Goal: Task Accomplishment & Management: Use online tool/utility

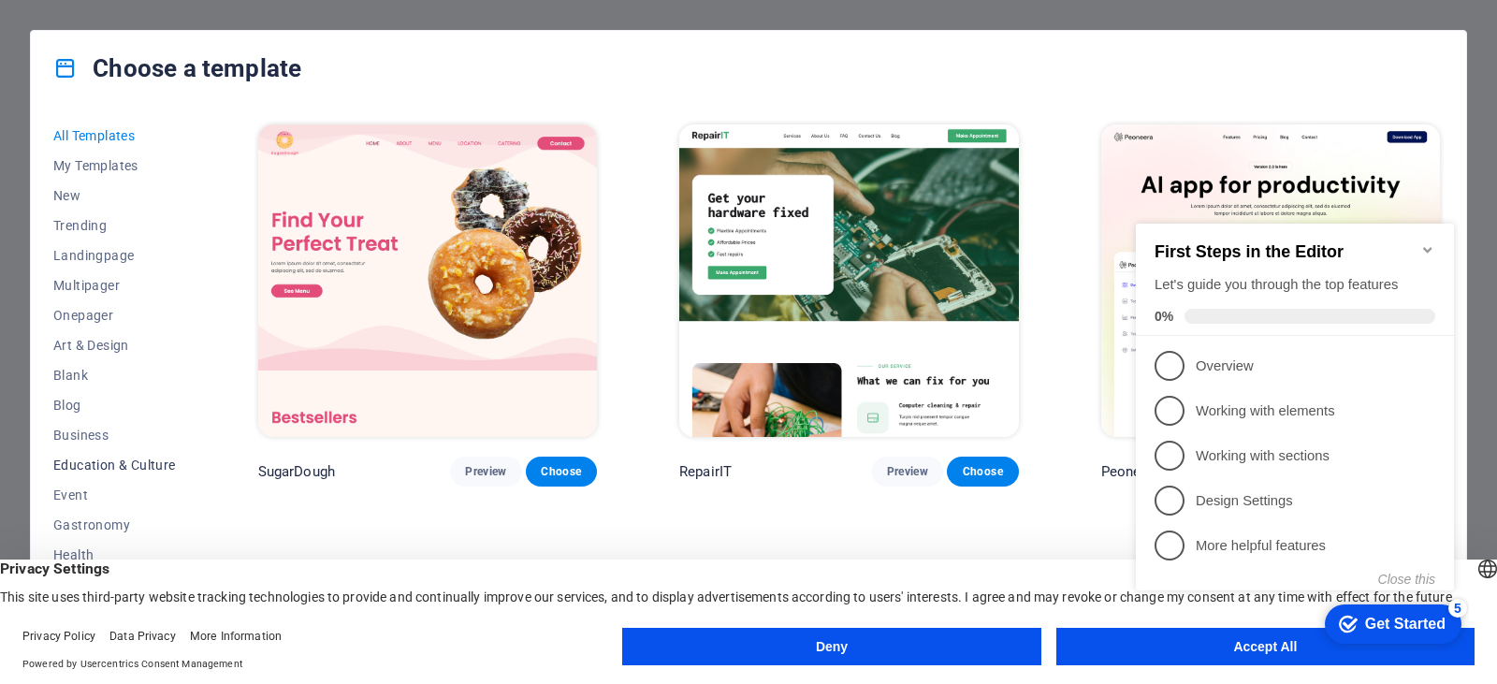
click at [88, 465] on span "Education & Culture" at bounding box center [114, 465] width 123 height 15
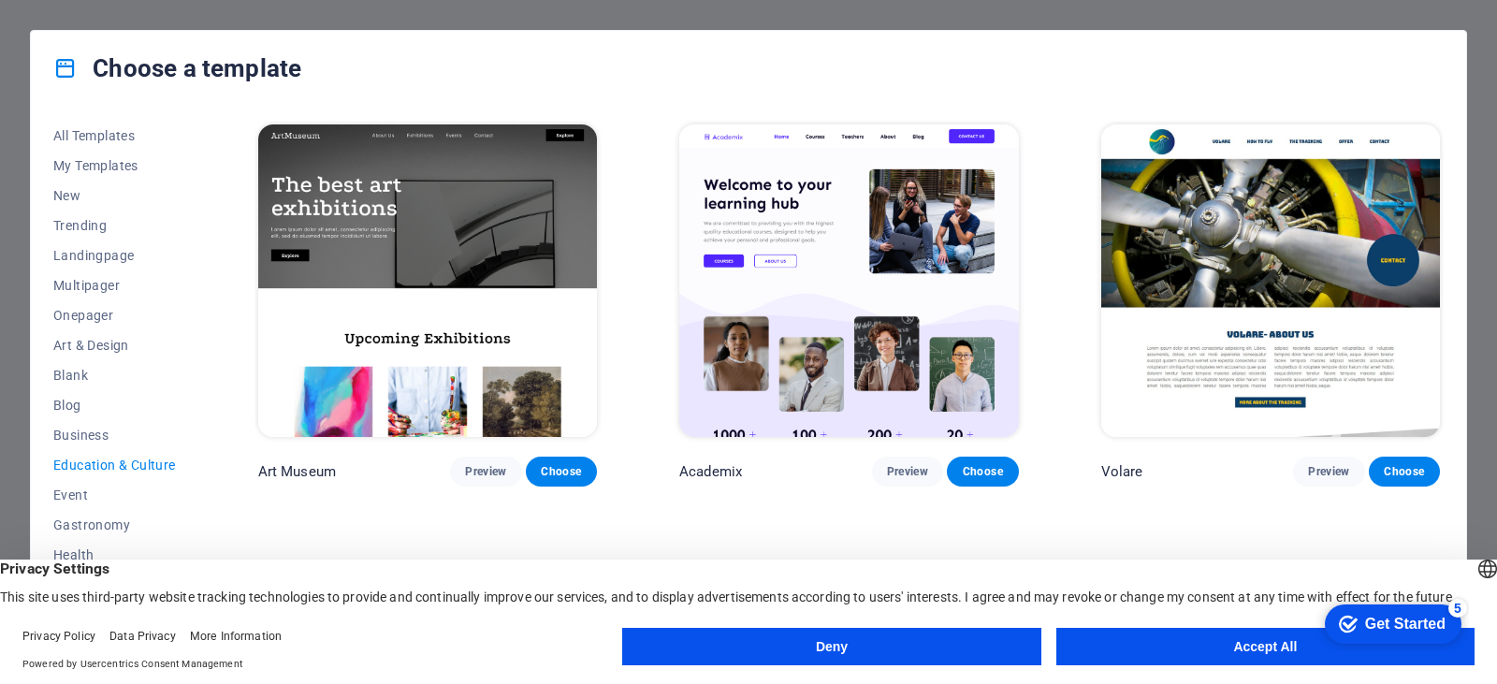
click at [1151, 642] on button "Accept All" at bounding box center [1265, 646] width 418 height 37
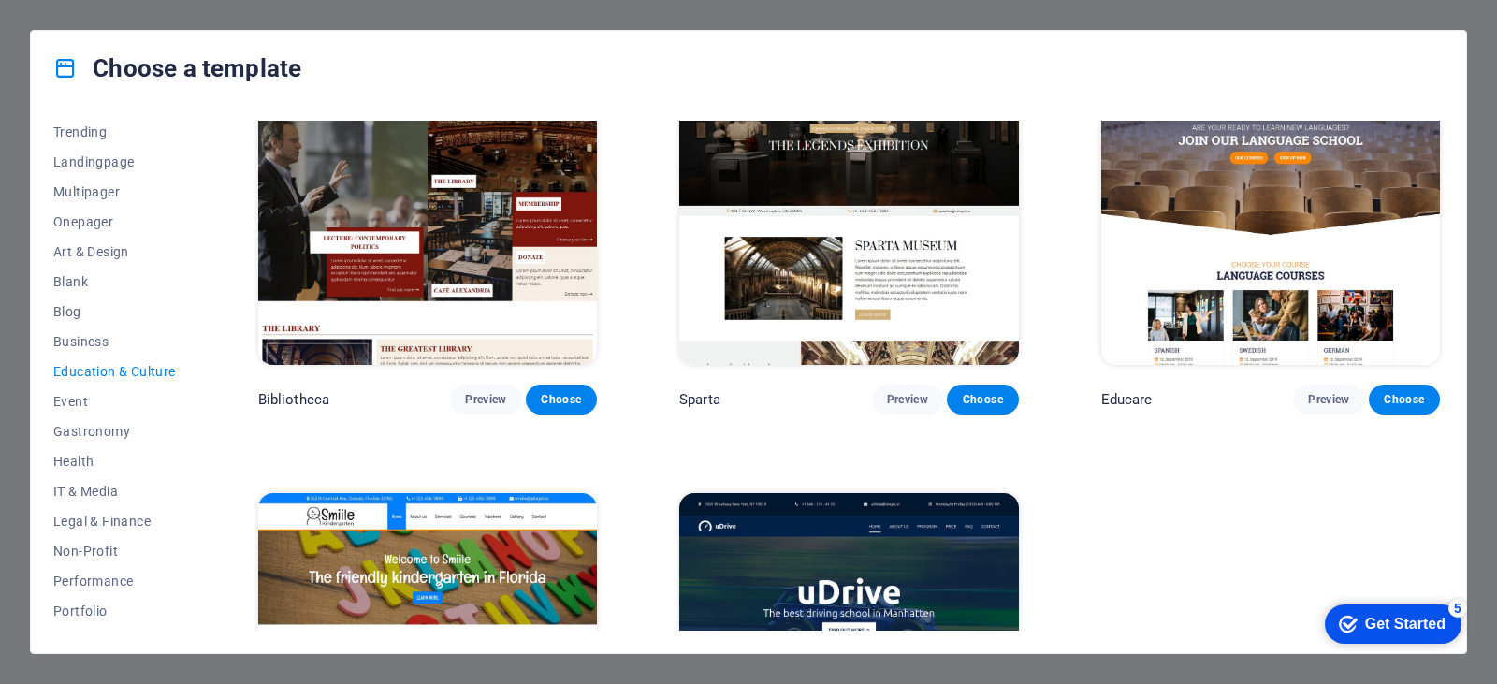
scroll to position [561, 0]
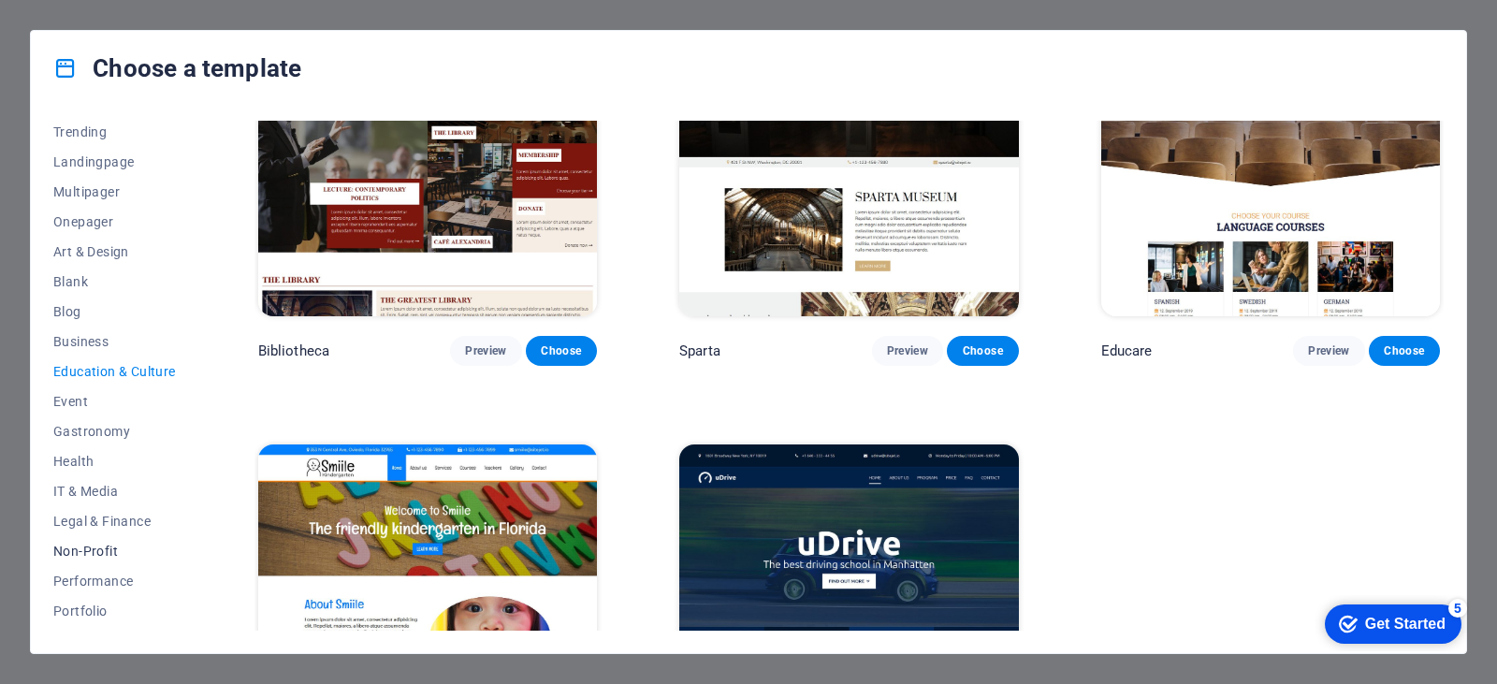
click at [82, 549] on span "Non-Profit" at bounding box center [114, 551] width 123 height 15
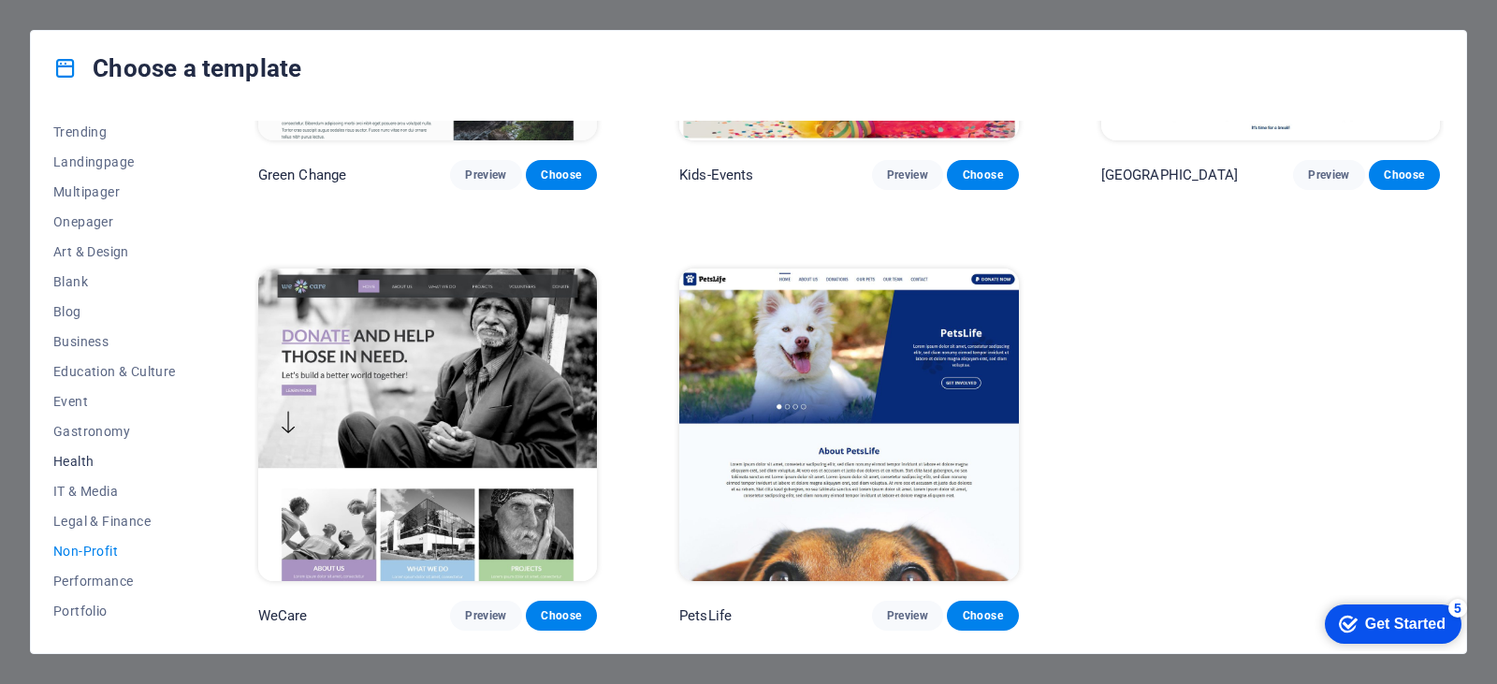
scroll to position [0, 0]
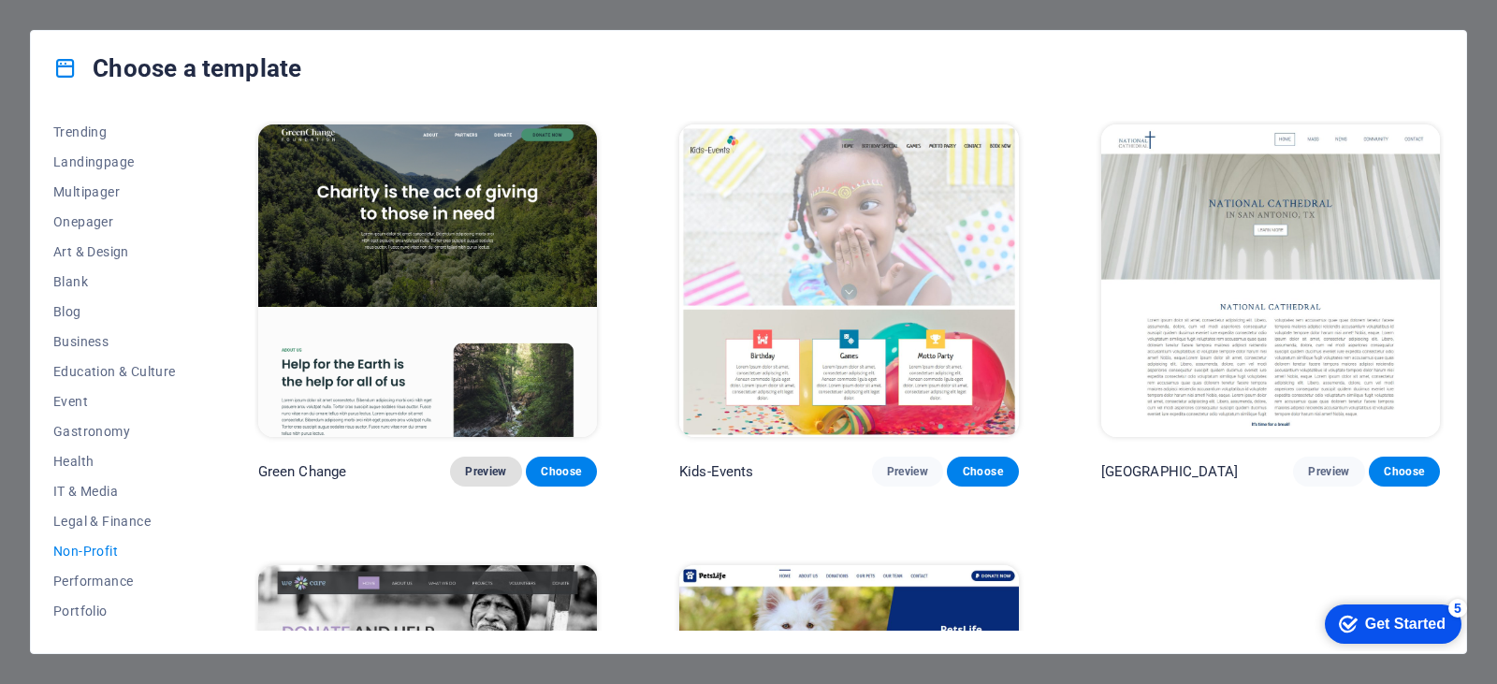
click at [487, 472] on span "Preview" at bounding box center [485, 471] width 41 height 15
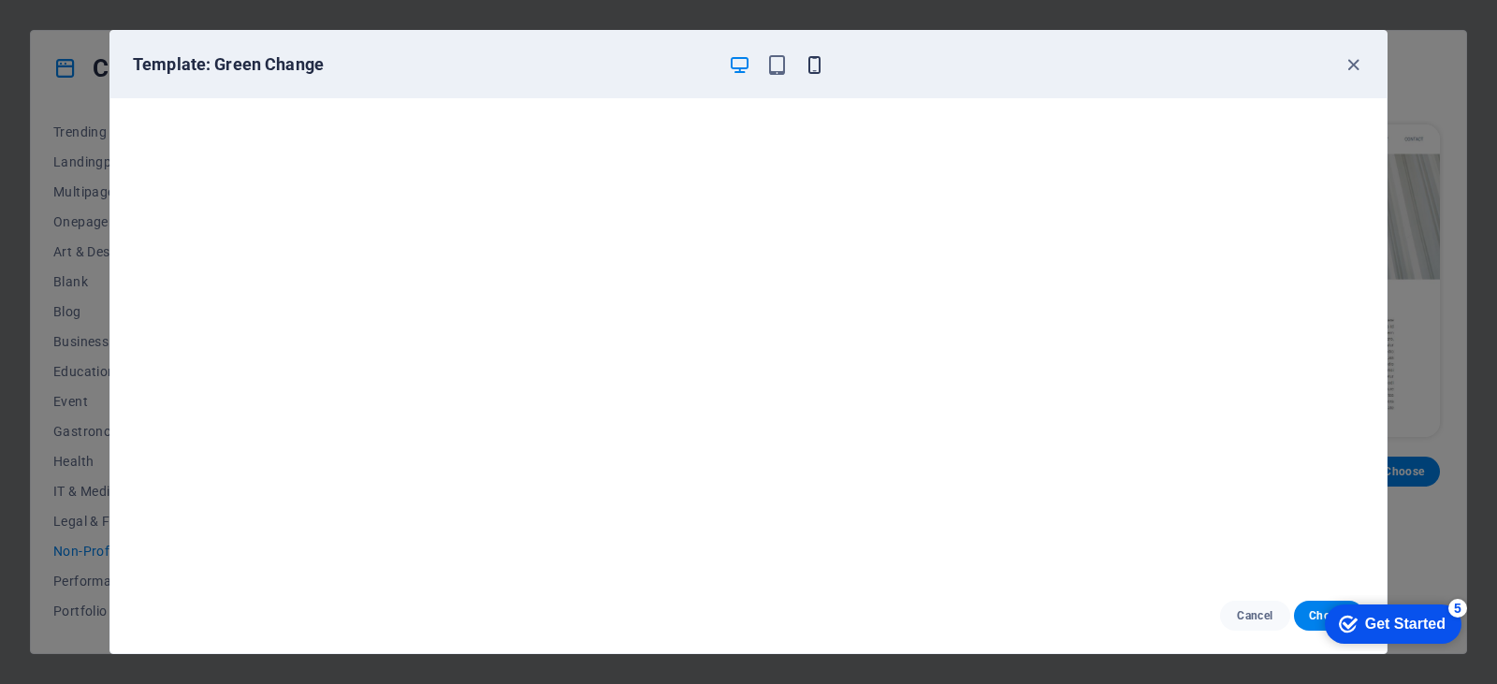
click at [810, 63] on icon "button" at bounding box center [815, 65] width 22 height 22
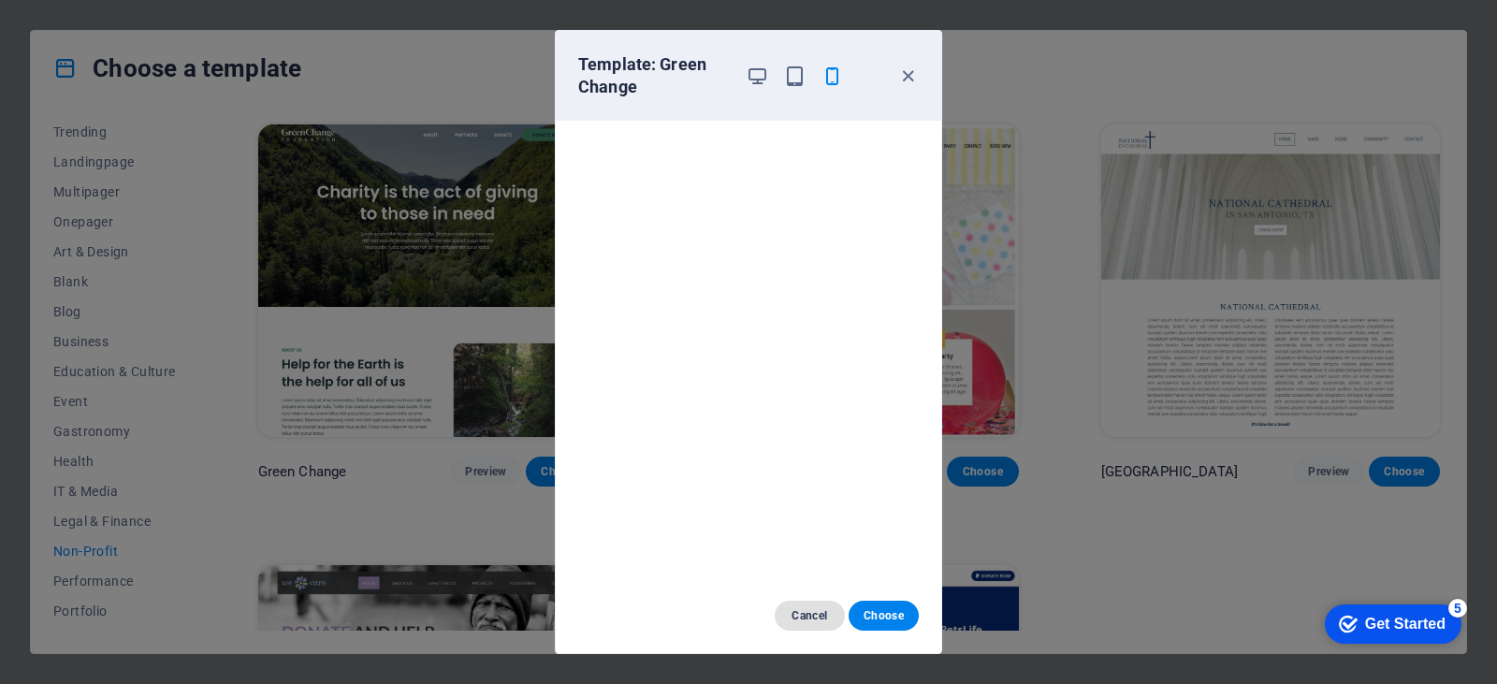
click at [813, 614] on span "Cancel" at bounding box center [810, 615] width 40 height 15
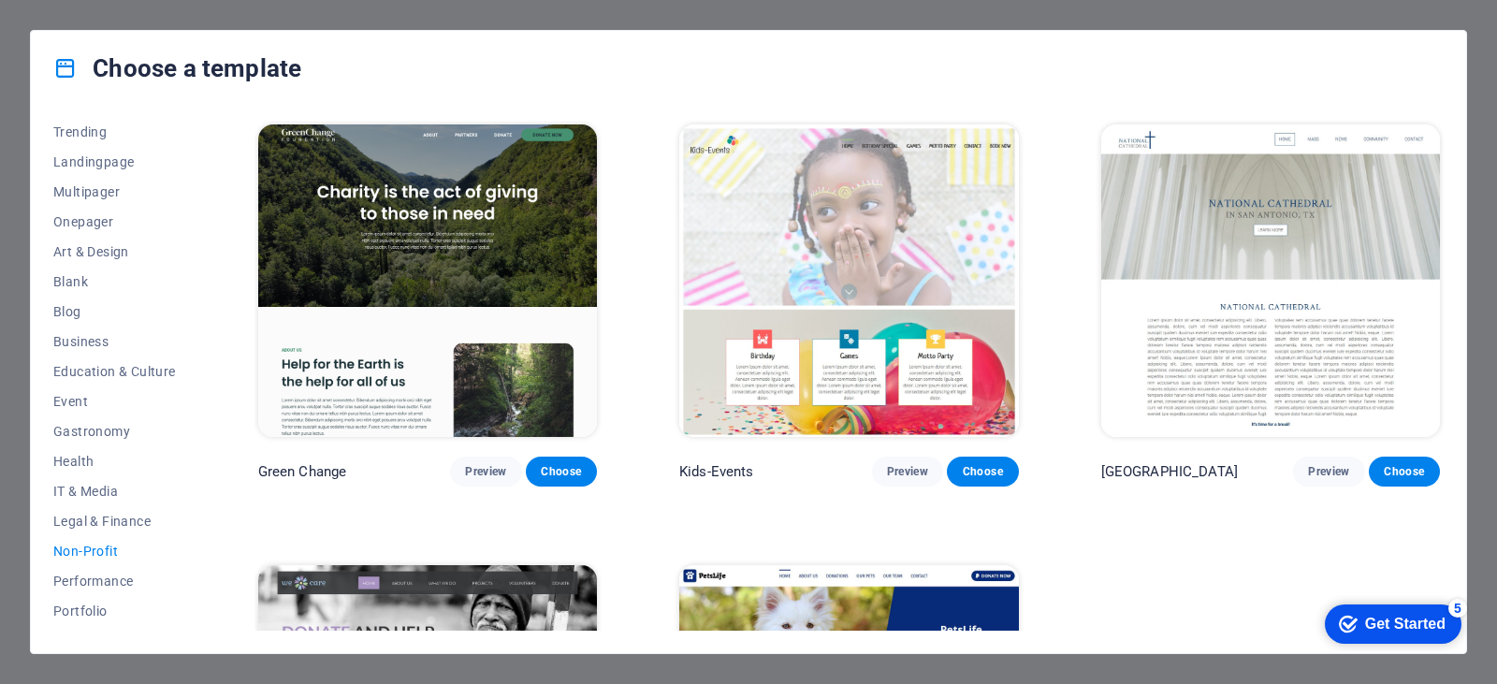
click at [838, 248] on img at bounding box center [848, 280] width 339 height 313
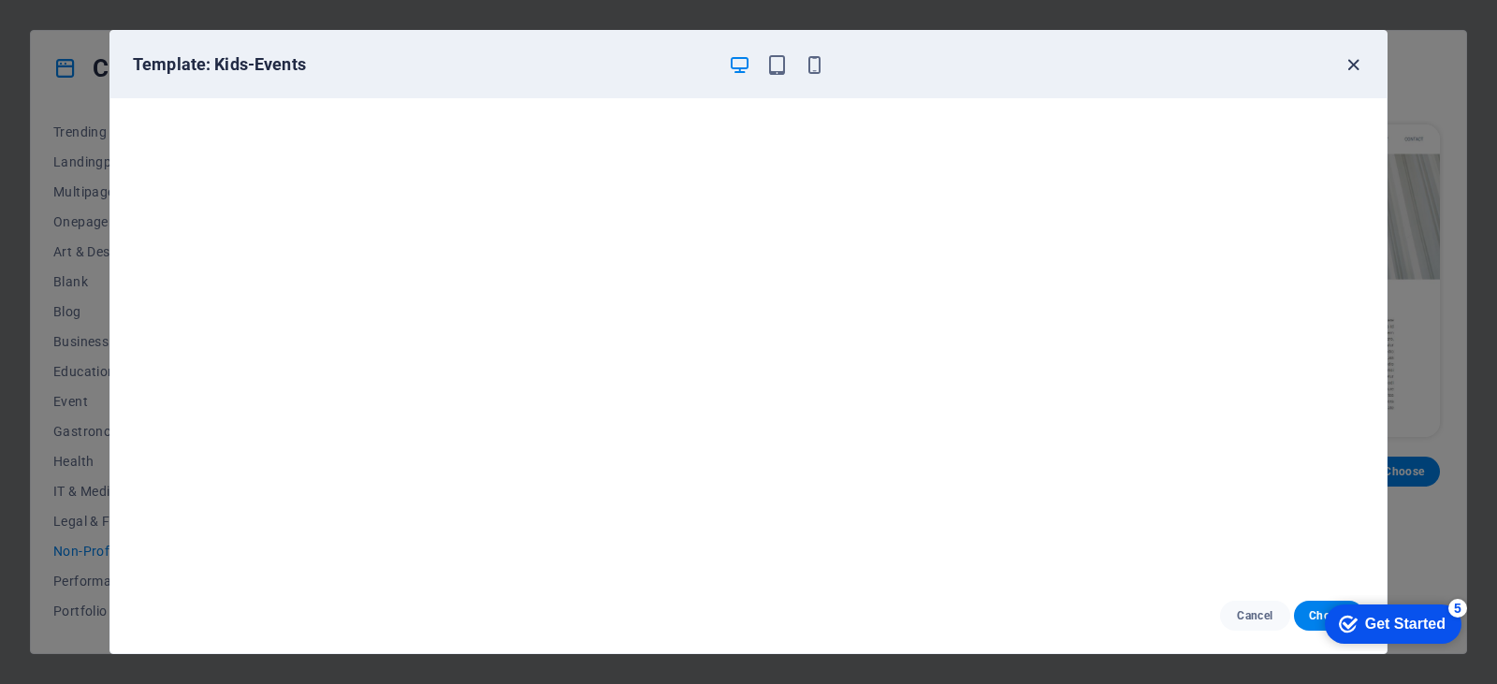
click at [1354, 62] on icon "button" at bounding box center [1354, 65] width 22 height 22
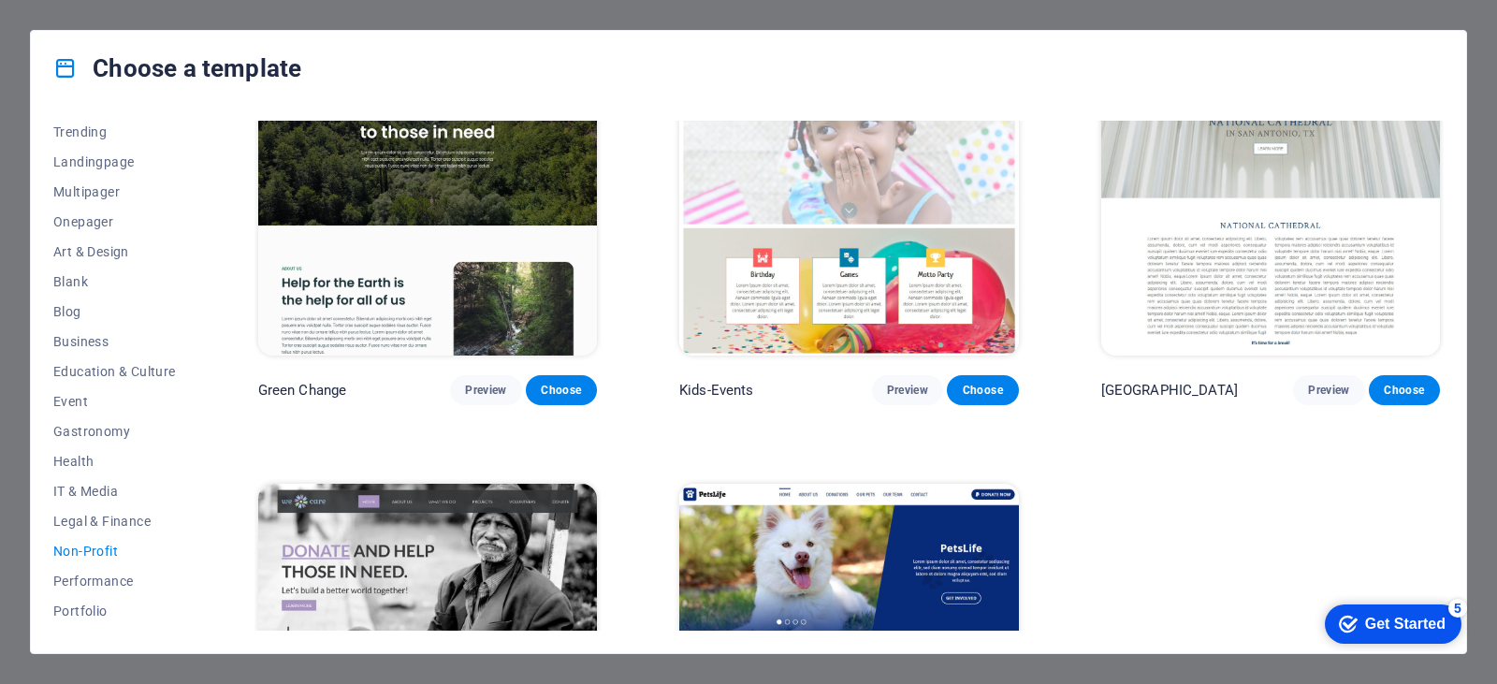
scroll to position [281, 0]
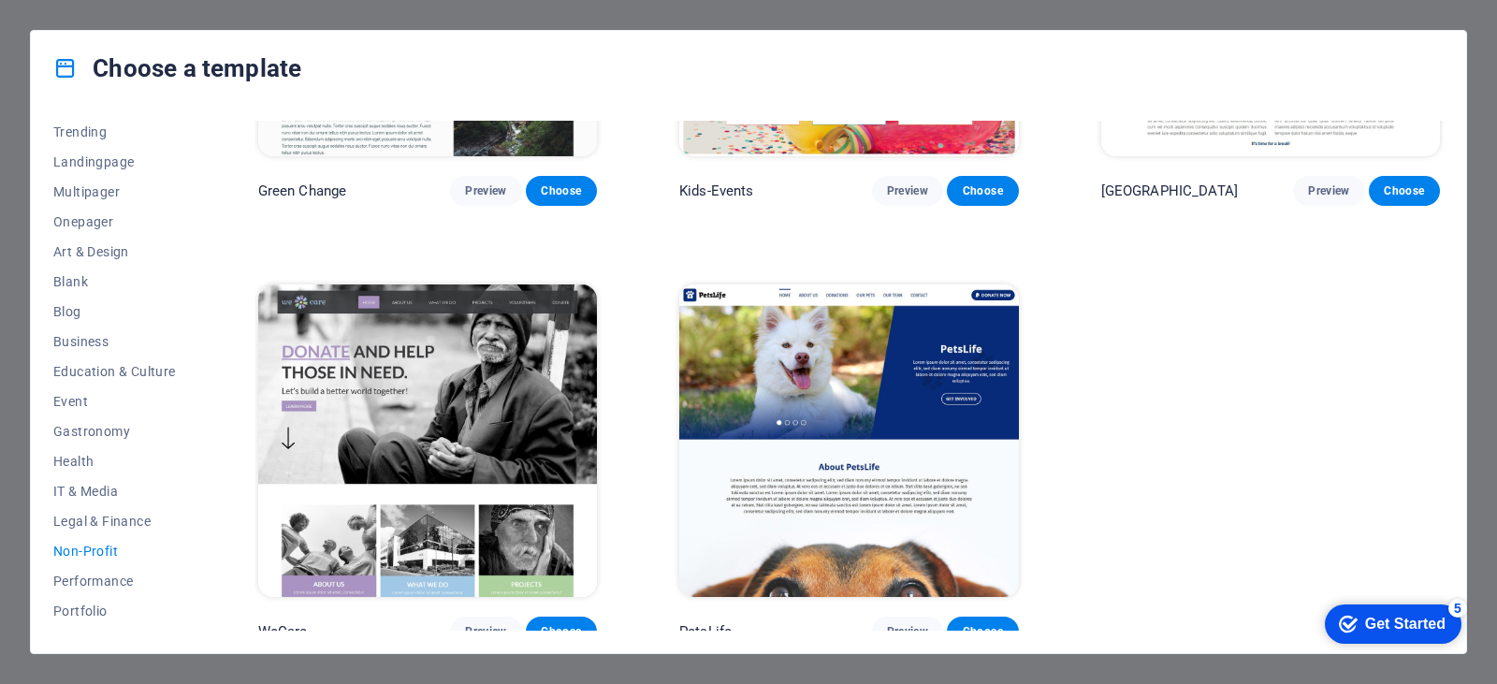
click at [518, 384] on img at bounding box center [427, 440] width 339 height 313
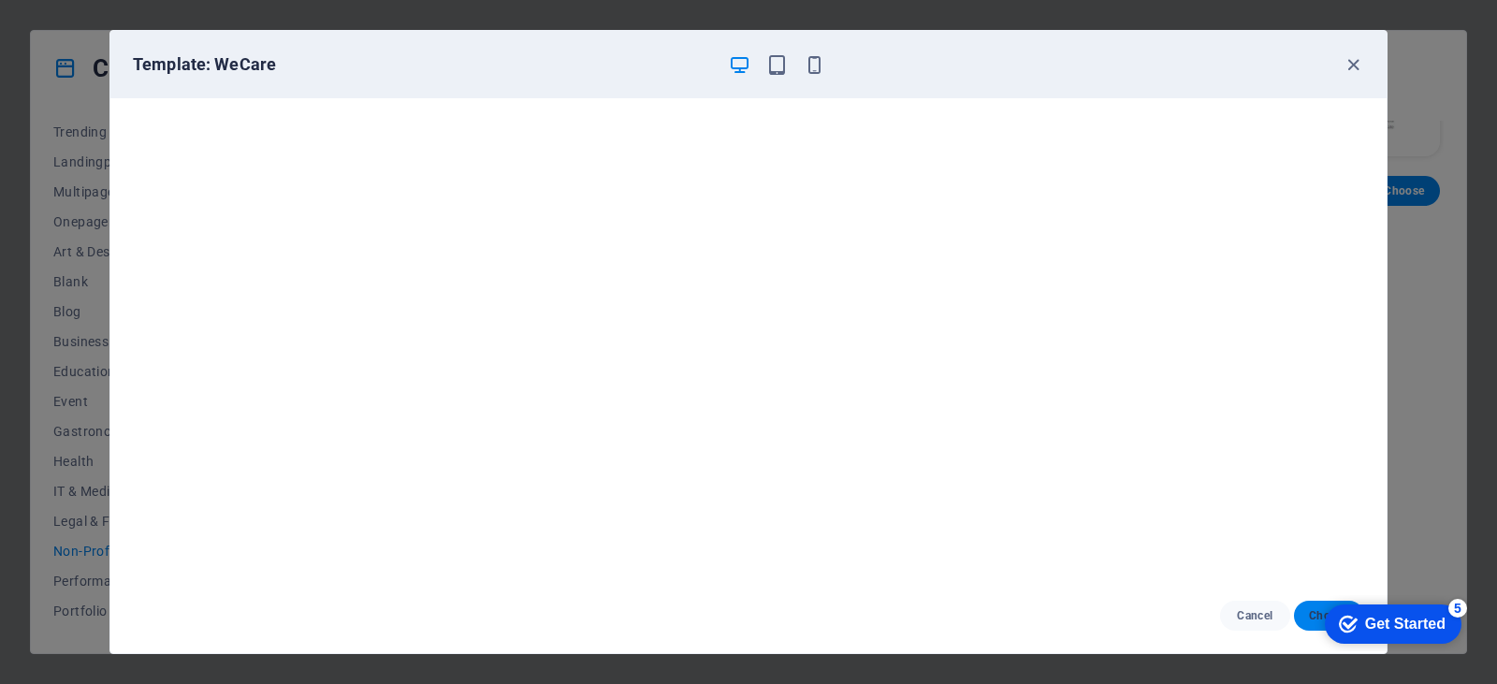
click at [1303, 614] on button "Choose" at bounding box center [1329, 616] width 70 height 30
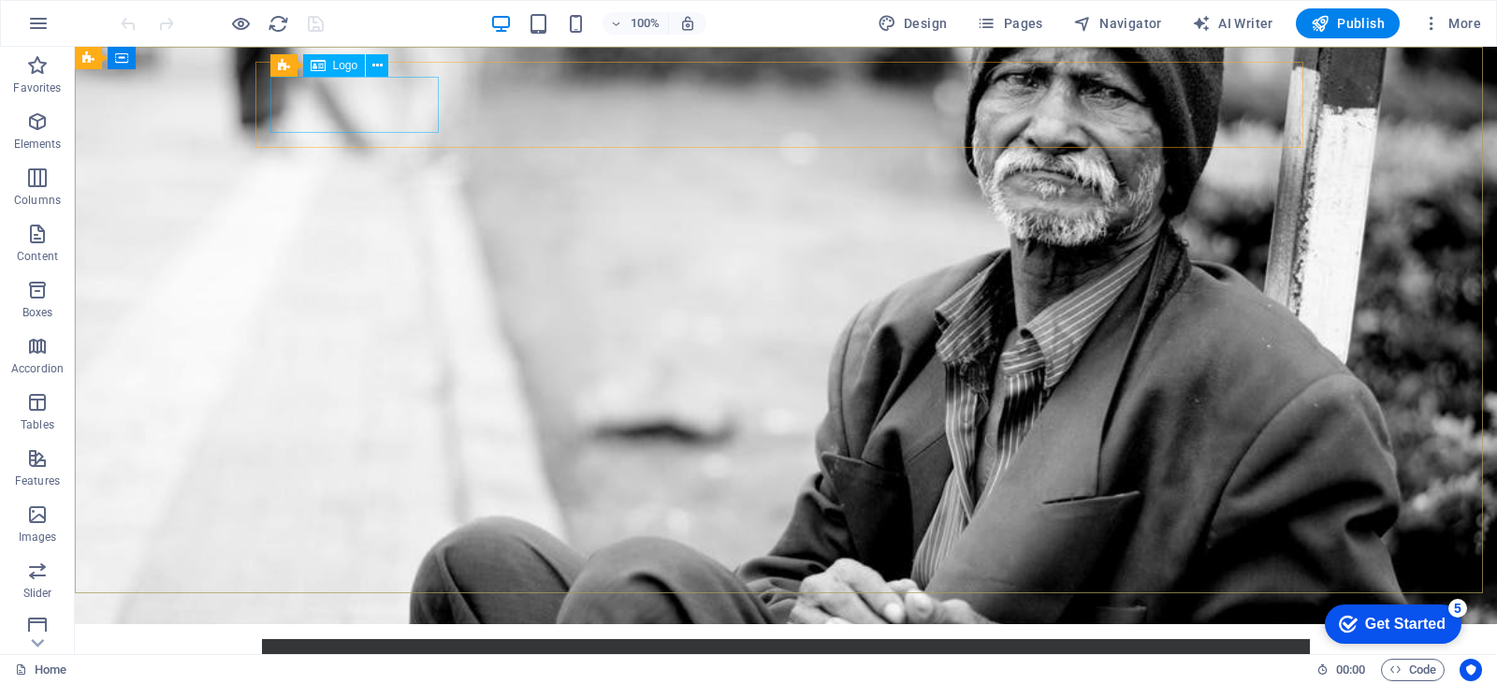
click at [345, 68] on span "Logo" at bounding box center [345, 65] width 25 height 11
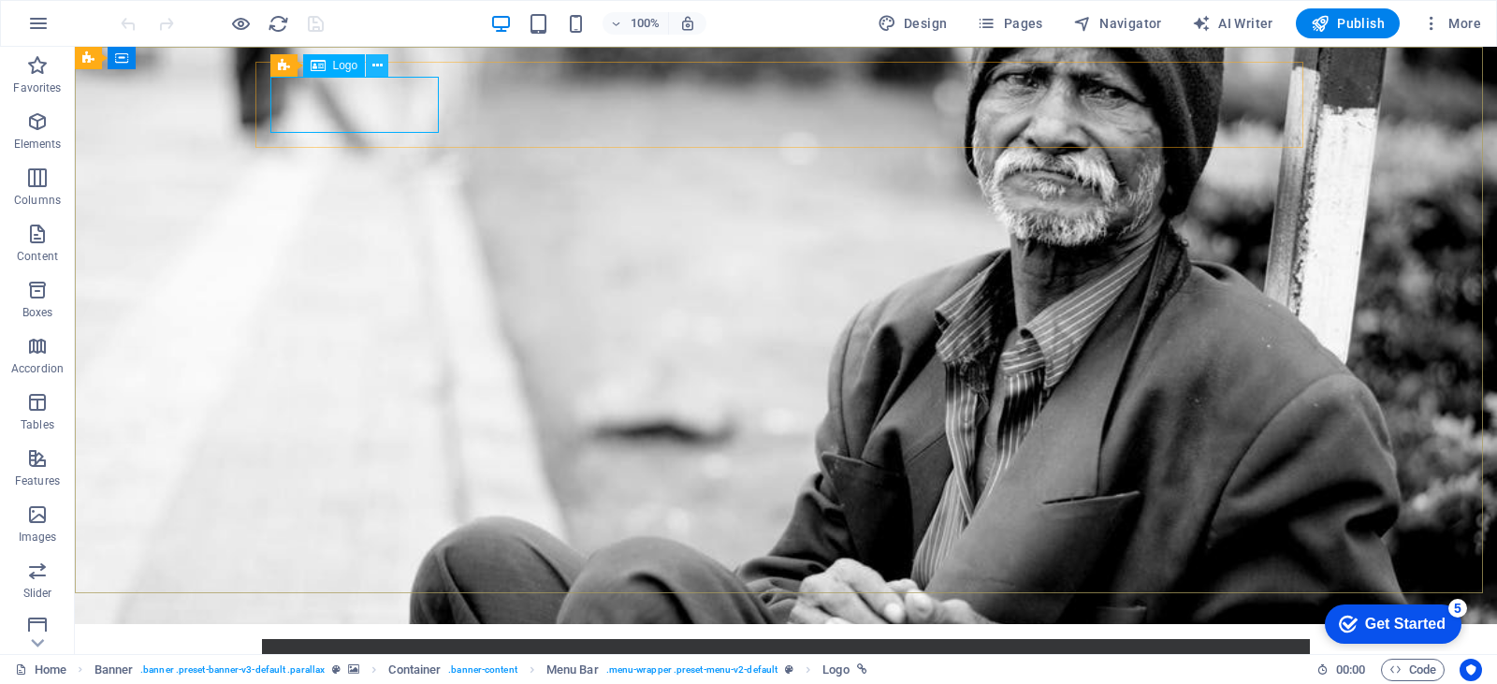
click at [376, 71] on icon at bounding box center [377, 66] width 10 height 20
click at [381, 64] on icon at bounding box center [377, 66] width 10 height 20
click at [339, 654] on div at bounding box center [786, 682] width 1018 height 56
click at [319, 654] on div at bounding box center [786, 682] width 1018 height 56
click at [363, 654] on div at bounding box center [786, 682] width 1018 height 56
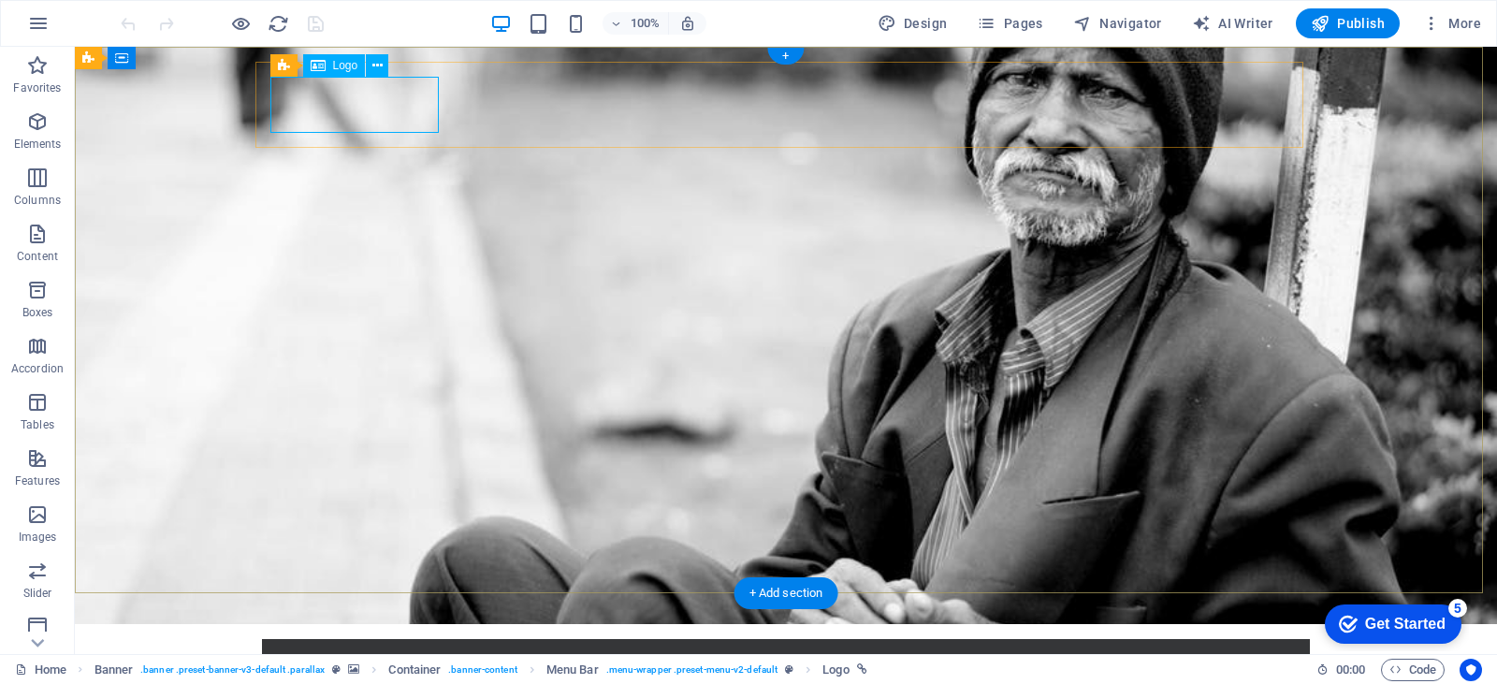
click at [363, 654] on div at bounding box center [786, 682] width 1018 height 56
select select "px"
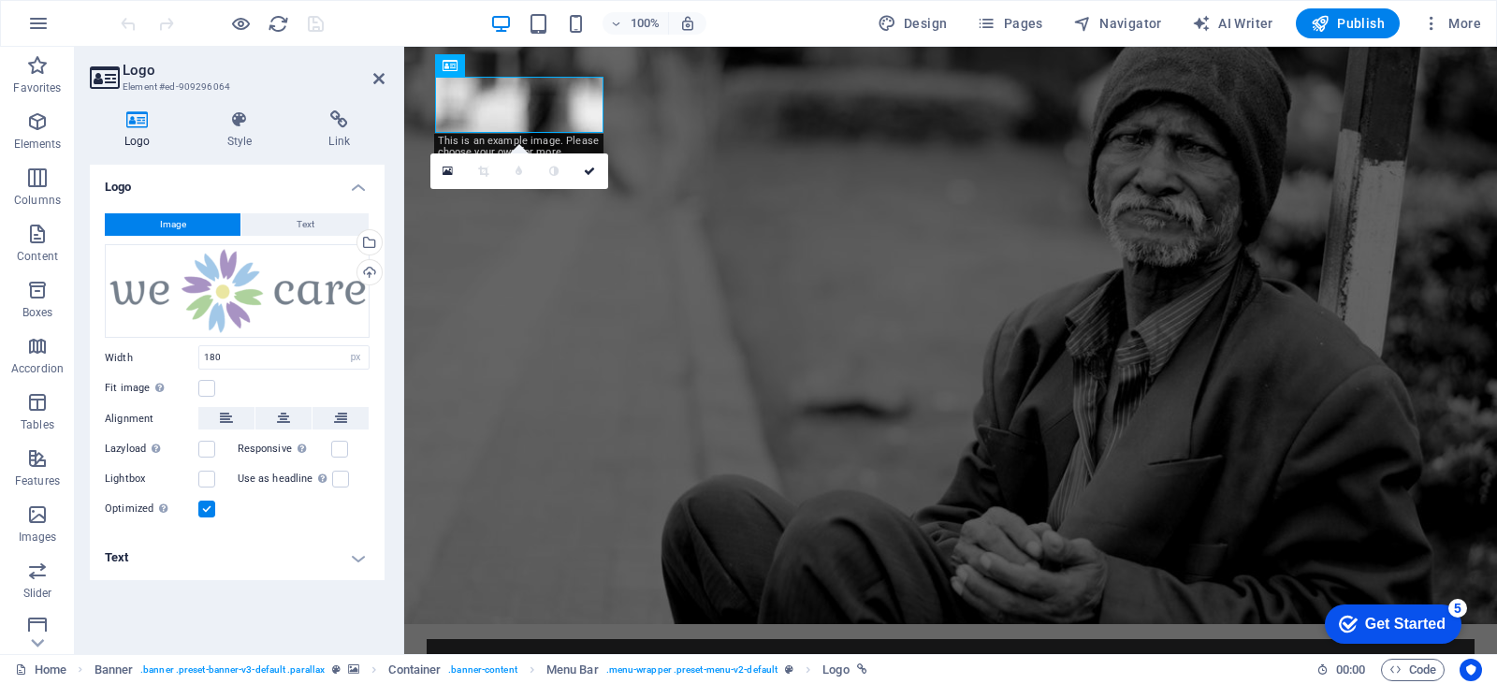
click at [188, 221] on button "Image" at bounding box center [173, 224] width 136 height 22
click at [225, 294] on div "Drag files here, click to choose files or select files from Files or our free s…" at bounding box center [237, 291] width 265 height 95
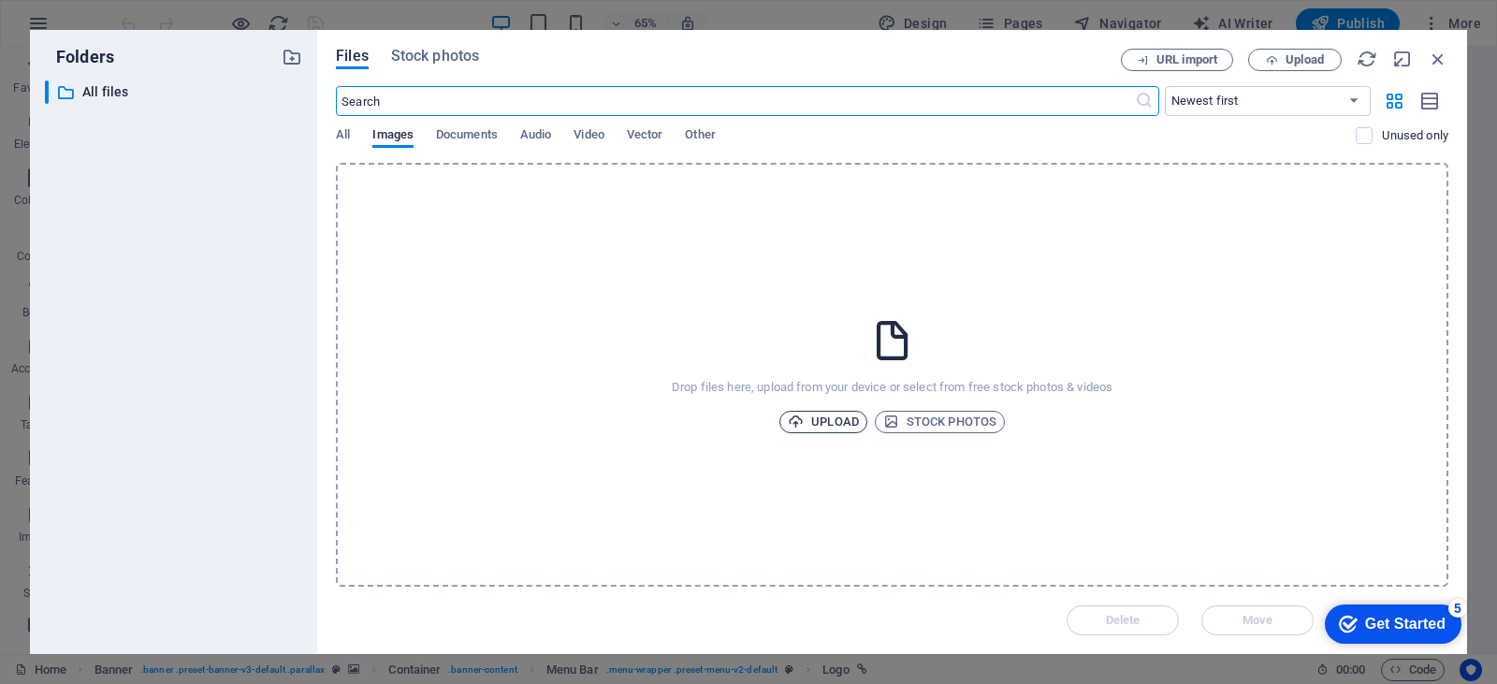
click at [843, 421] on span "Upload" at bounding box center [823, 422] width 71 height 22
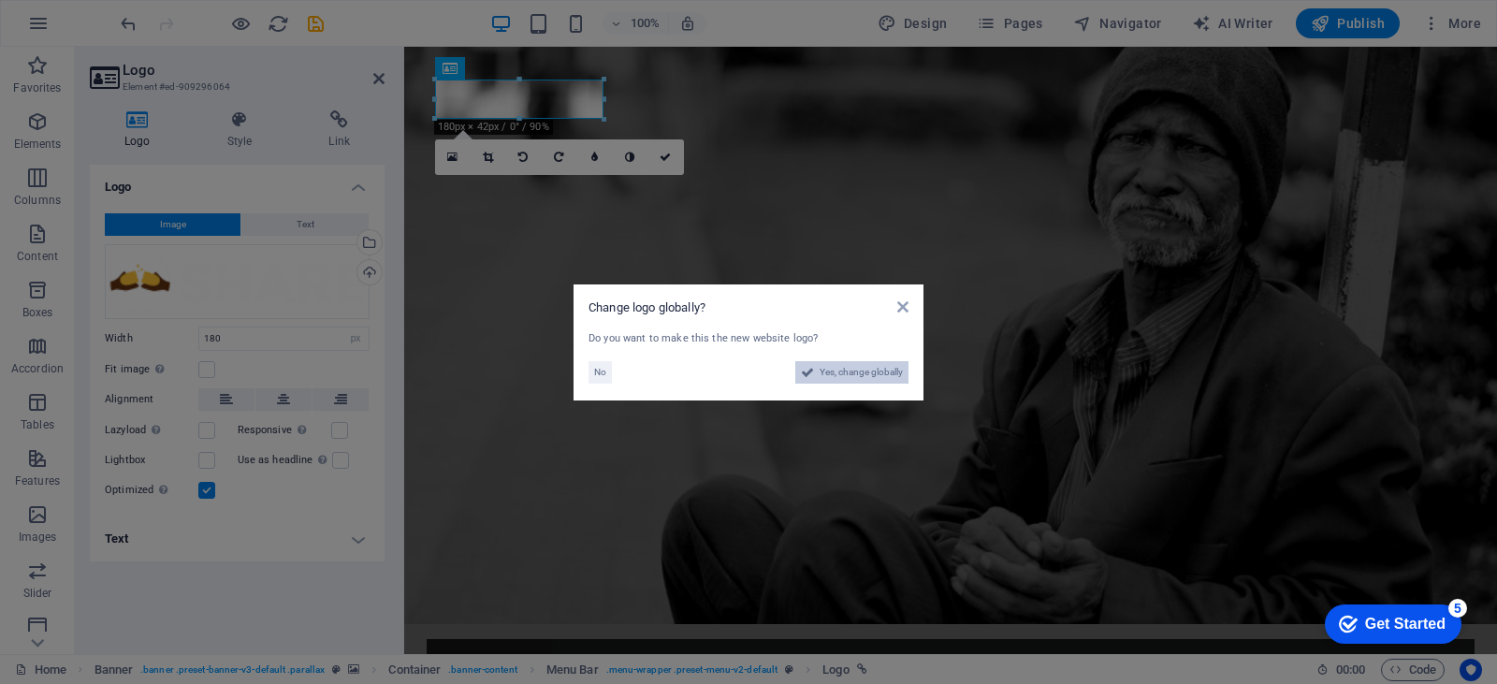
click at [843, 375] on span "Yes, change globally" at bounding box center [861, 372] width 83 height 22
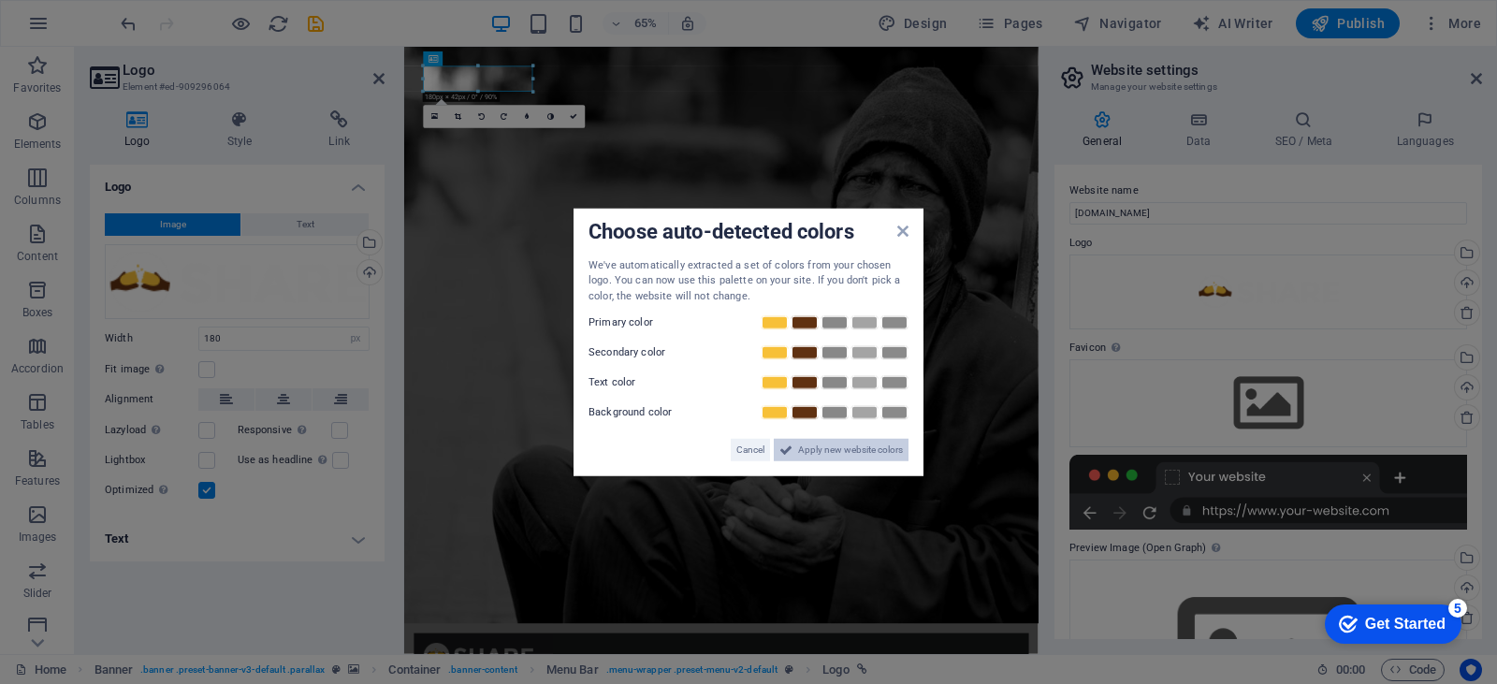
click at [827, 449] on span "Apply new website colors" at bounding box center [850, 450] width 105 height 22
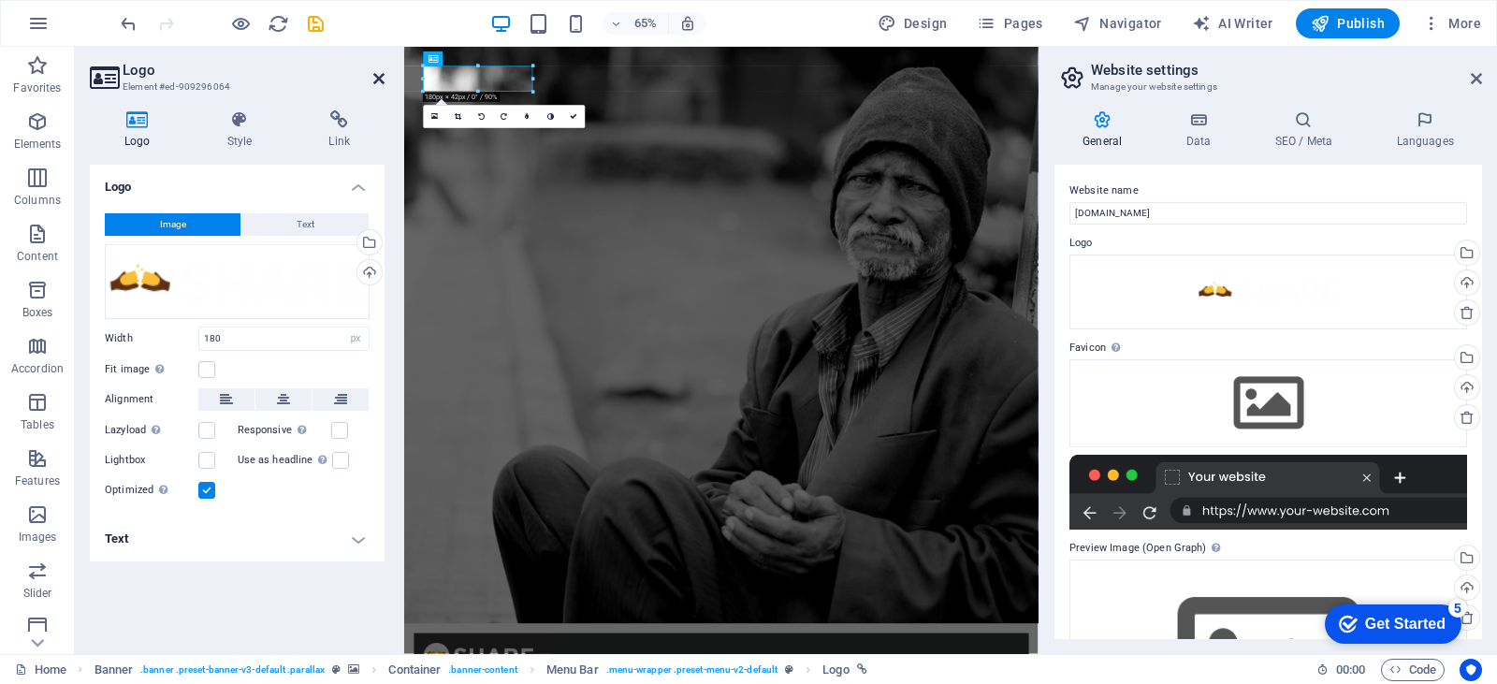
click at [376, 75] on icon at bounding box center [378, 78] width 11 height 15
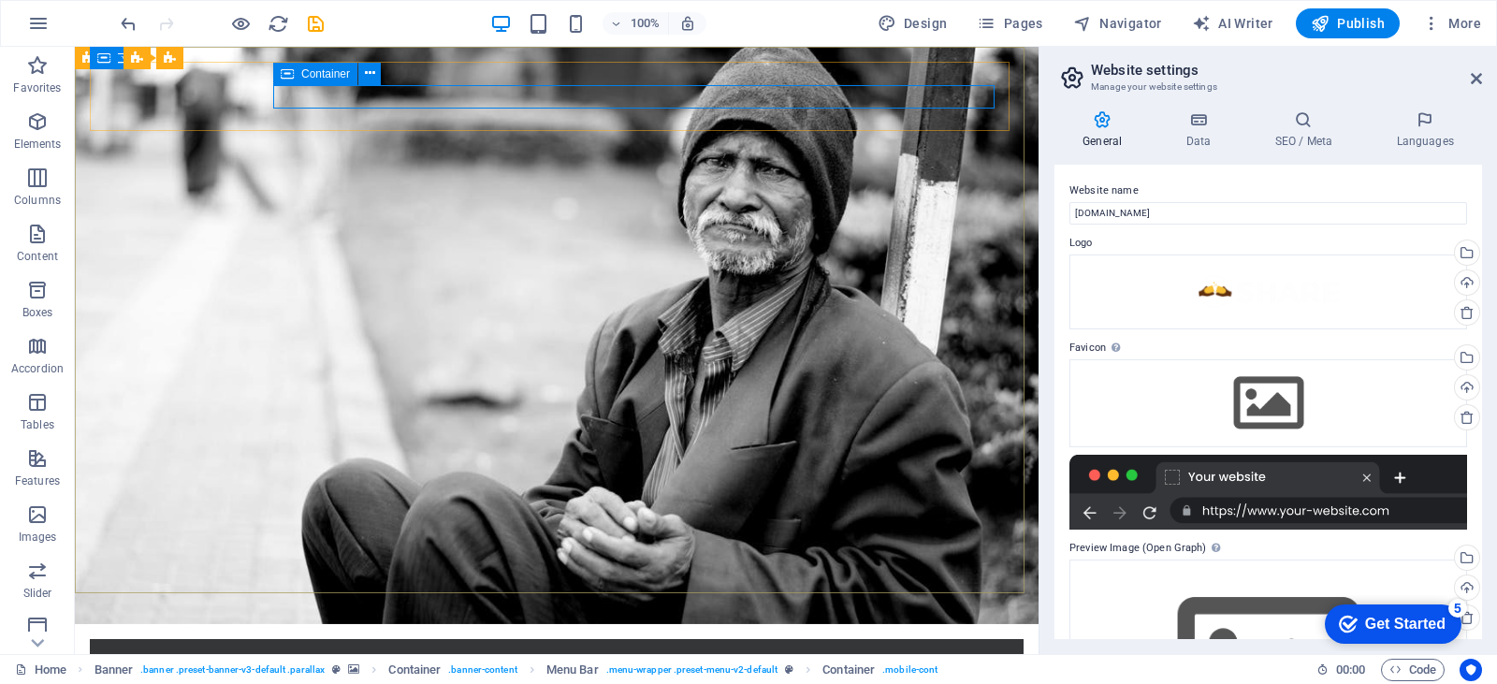
click at [330, 74] on span "Container" at bounding box center [325, 73] width 49 height 11
click at [368, 74] on icon at bounding box center [370, 74] width 10 height 20
click at [1134, 25] on span "Navigator" at bounding box center [1117, 23] width 89 height 19
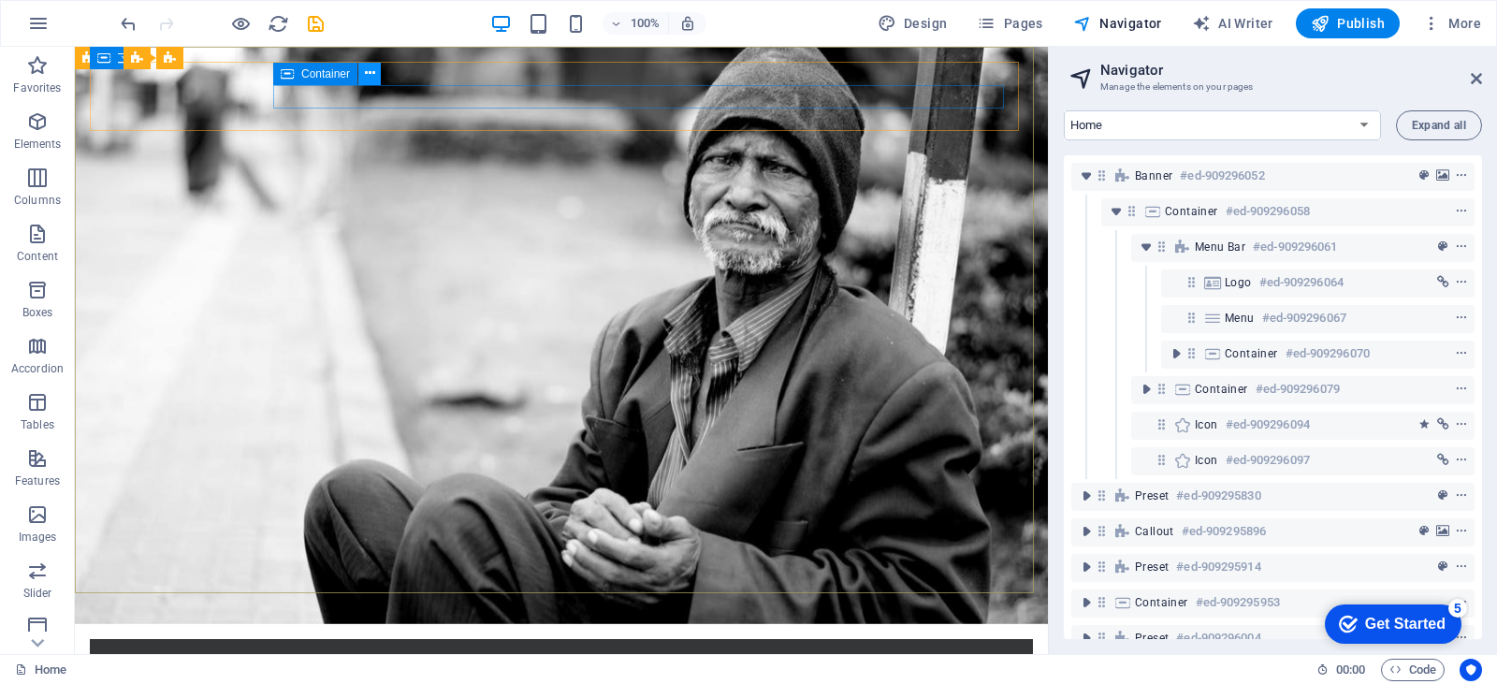
click at [365, 71] on icon at bounding box center [370, 74] width 10 height 20
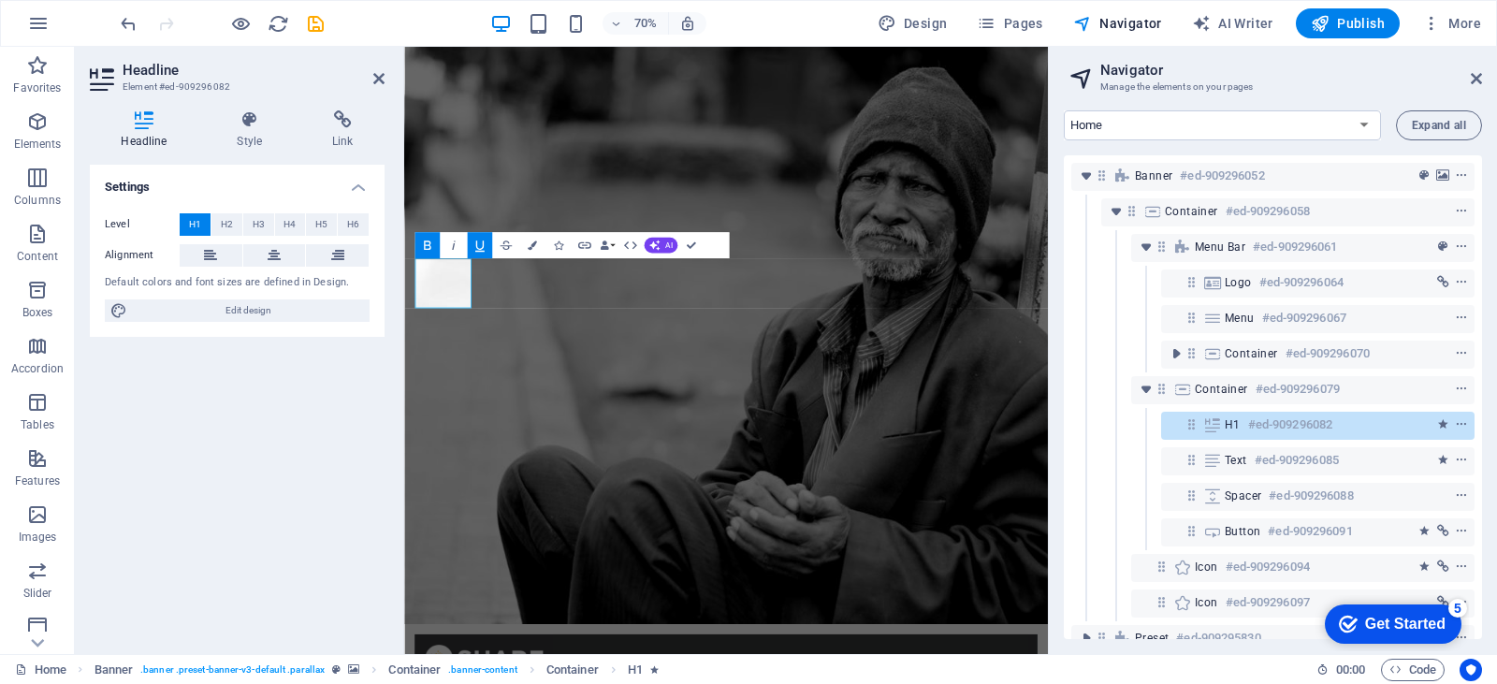
click at [484, 249] on icon "button" at bounding box center [480, 246] width 16 height 16
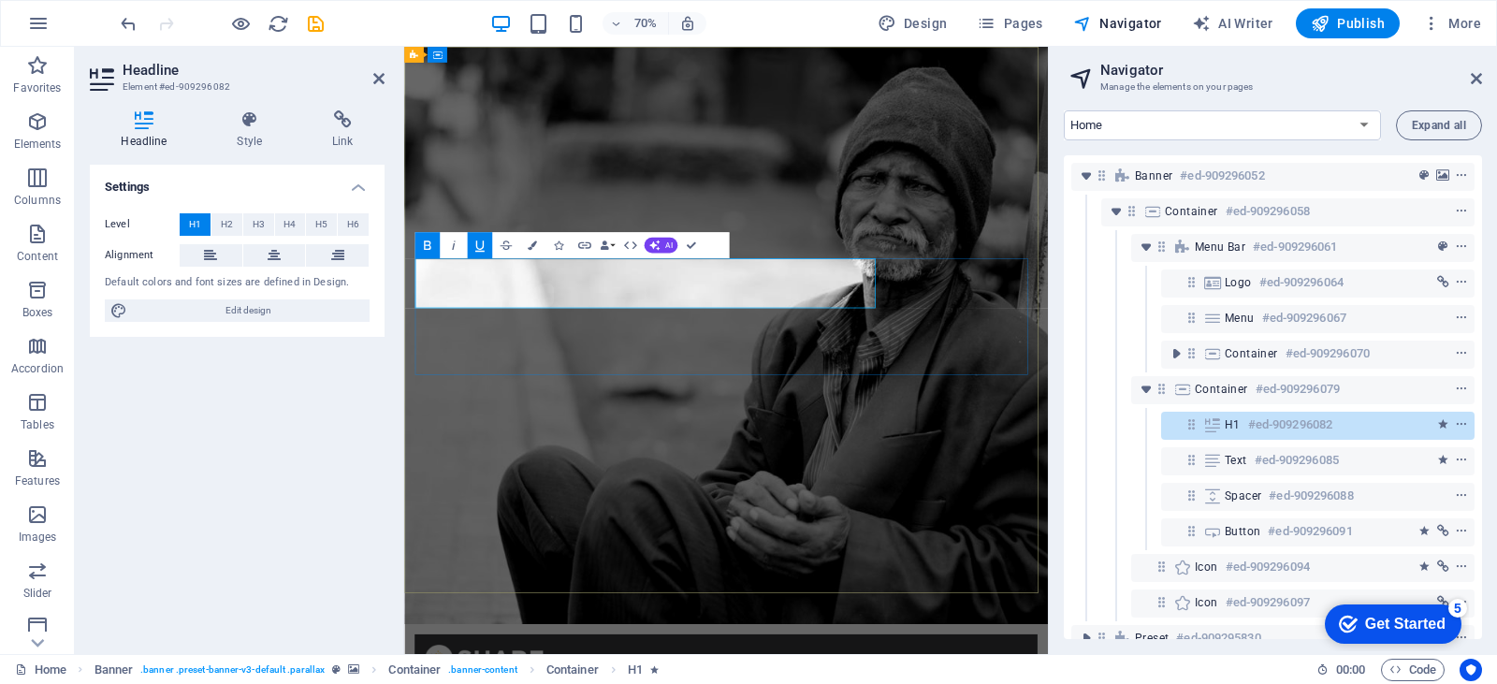
drag, startPoint x: 564, startPoint y: 383, endPoint x: 472, endPoint y: 376, distance: 92.9
drag, startPoint x: 428, startPoint y: 372, endPoint x: 874, endPoint y: 297, distance: 452.7
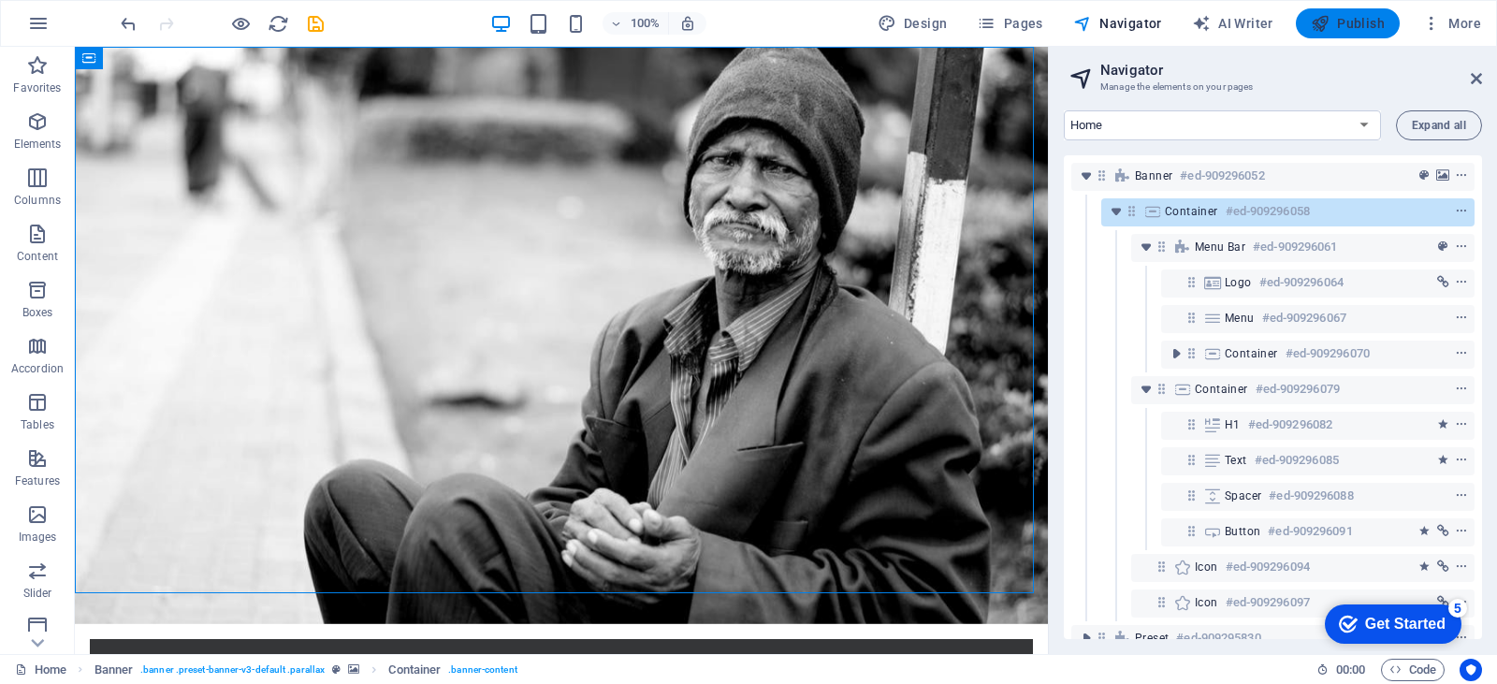
click at [1339, 26] on span "Publish" at bounding box center [1348, 23] width 74 height 19
